Goal: Book appointment/travel/reservation

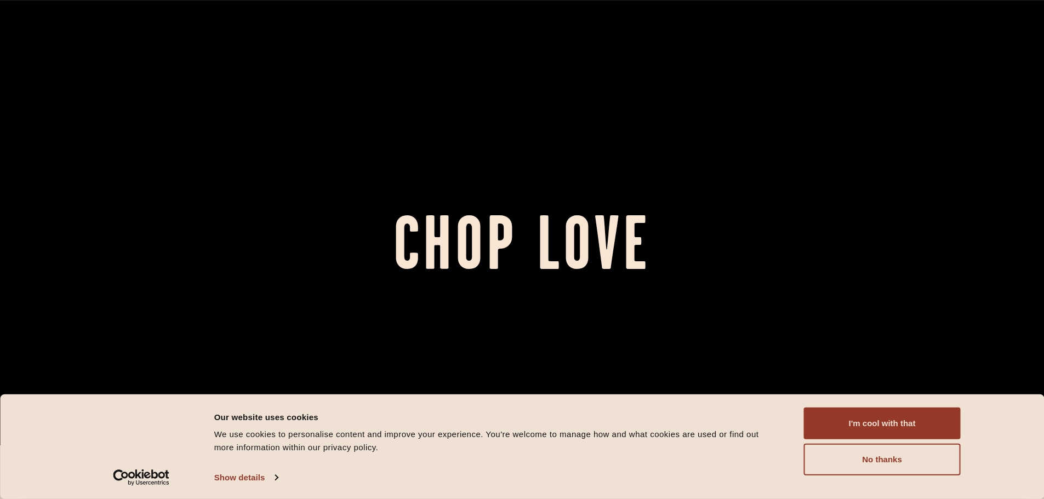
scroll to position [110, 0]
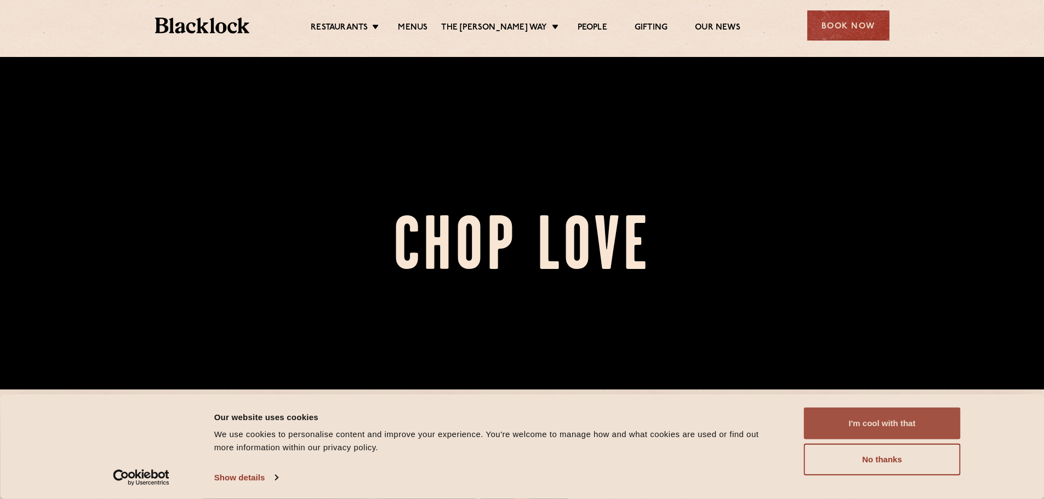
click at [831, 423] on button "I'm cool with that" at bounding box center [882, 424] width 157 height 32
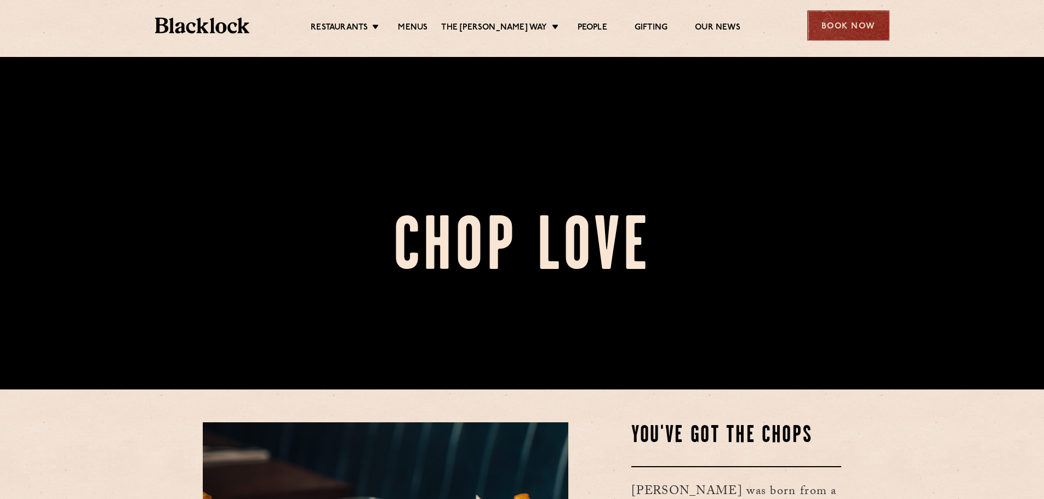
click at [835, 26] on div "Book Now" at bounding box center [848, 25] width 82 height 30
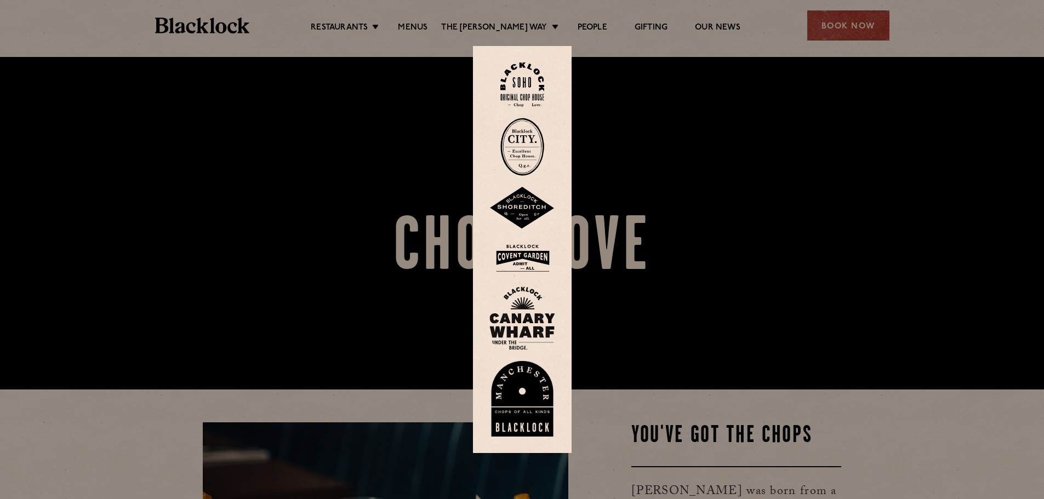
click at [536, 82] on img at bounding box center [522, 84] width 44 height 44
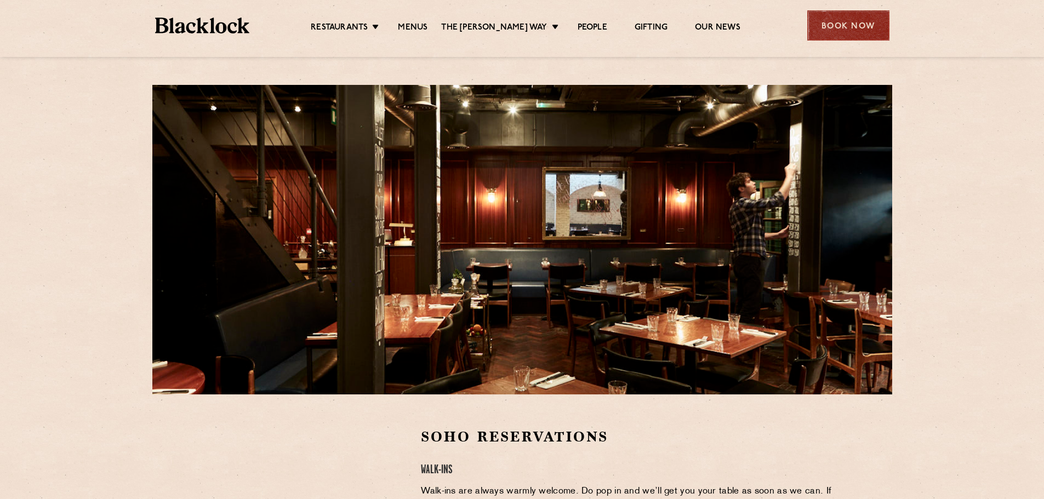
click at [827, 28] on div "Book Now" at bounding box center [848, 25] width 82 height 30
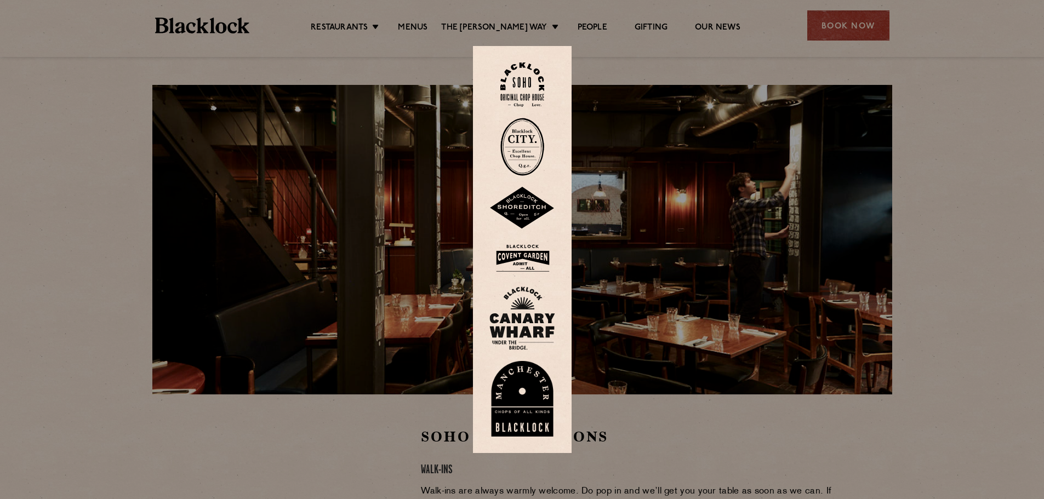
click at [659, 436] on div at bounding box center [522, 249] width 1044 height 499
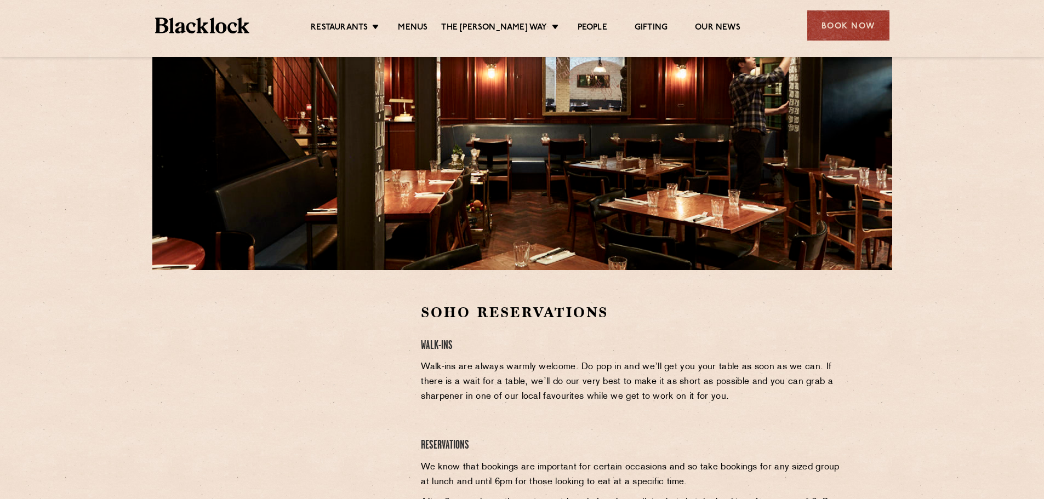
scroll to position [274, 0]
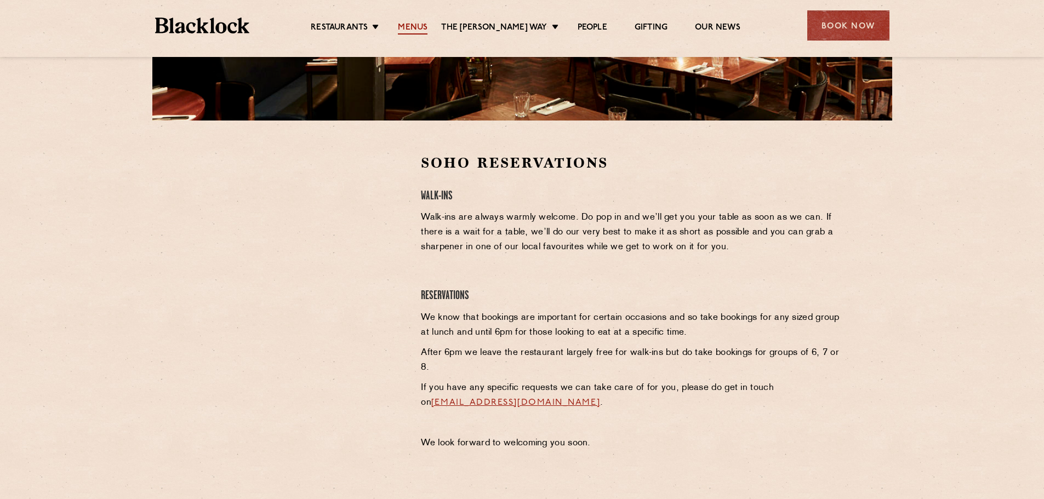
click at [414, 26] on link "Menus" at bounding box center [413, 28] width 30 height 12
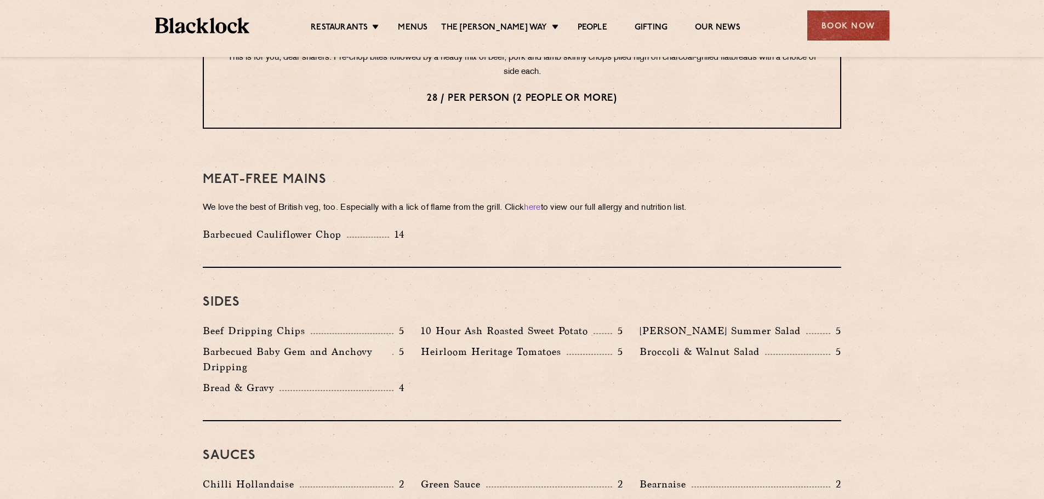
scroll to position [1480, 0]
